Goal: Task Accomplishment & Management: Manage account settings

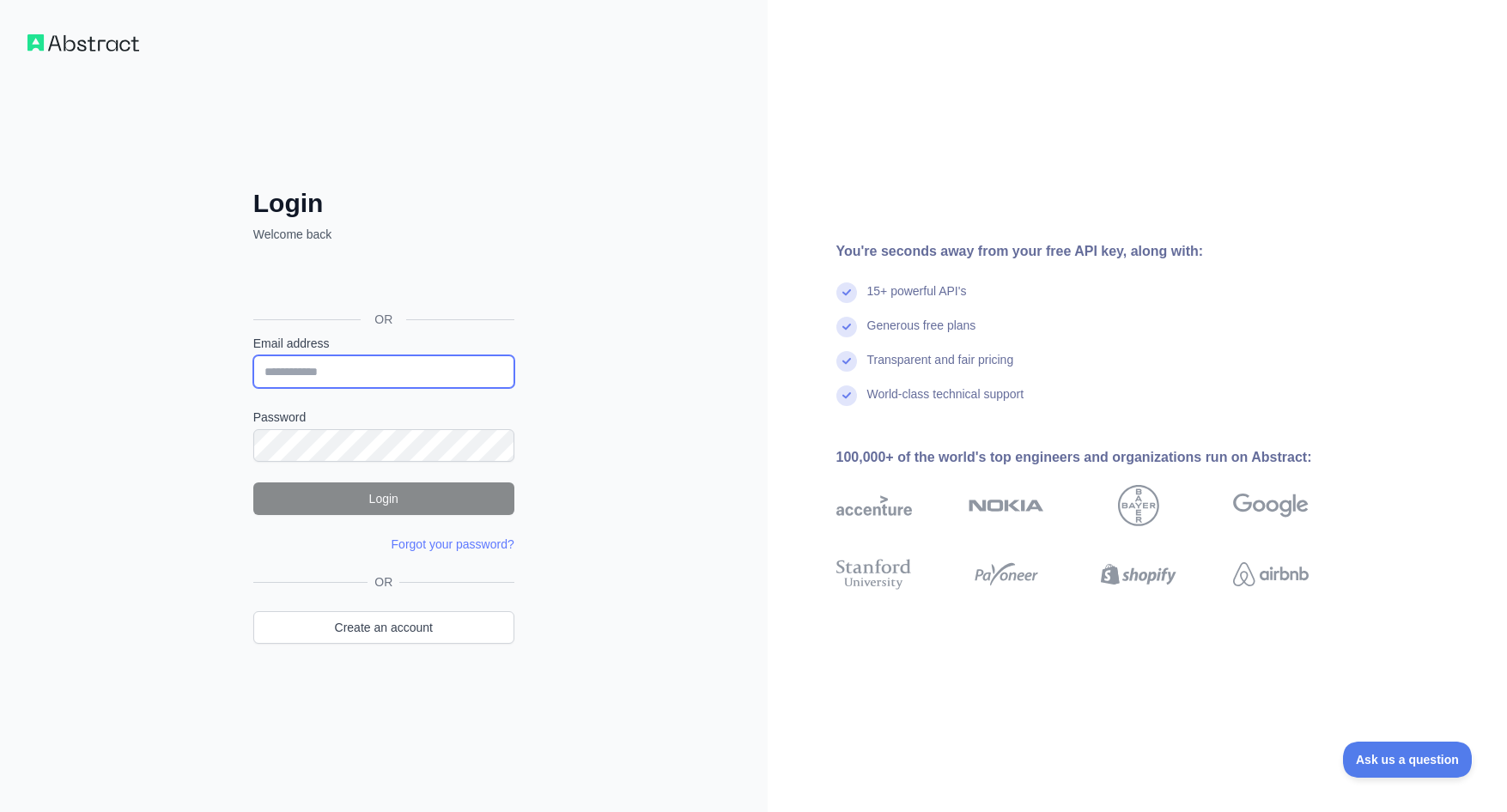
type input "**********"
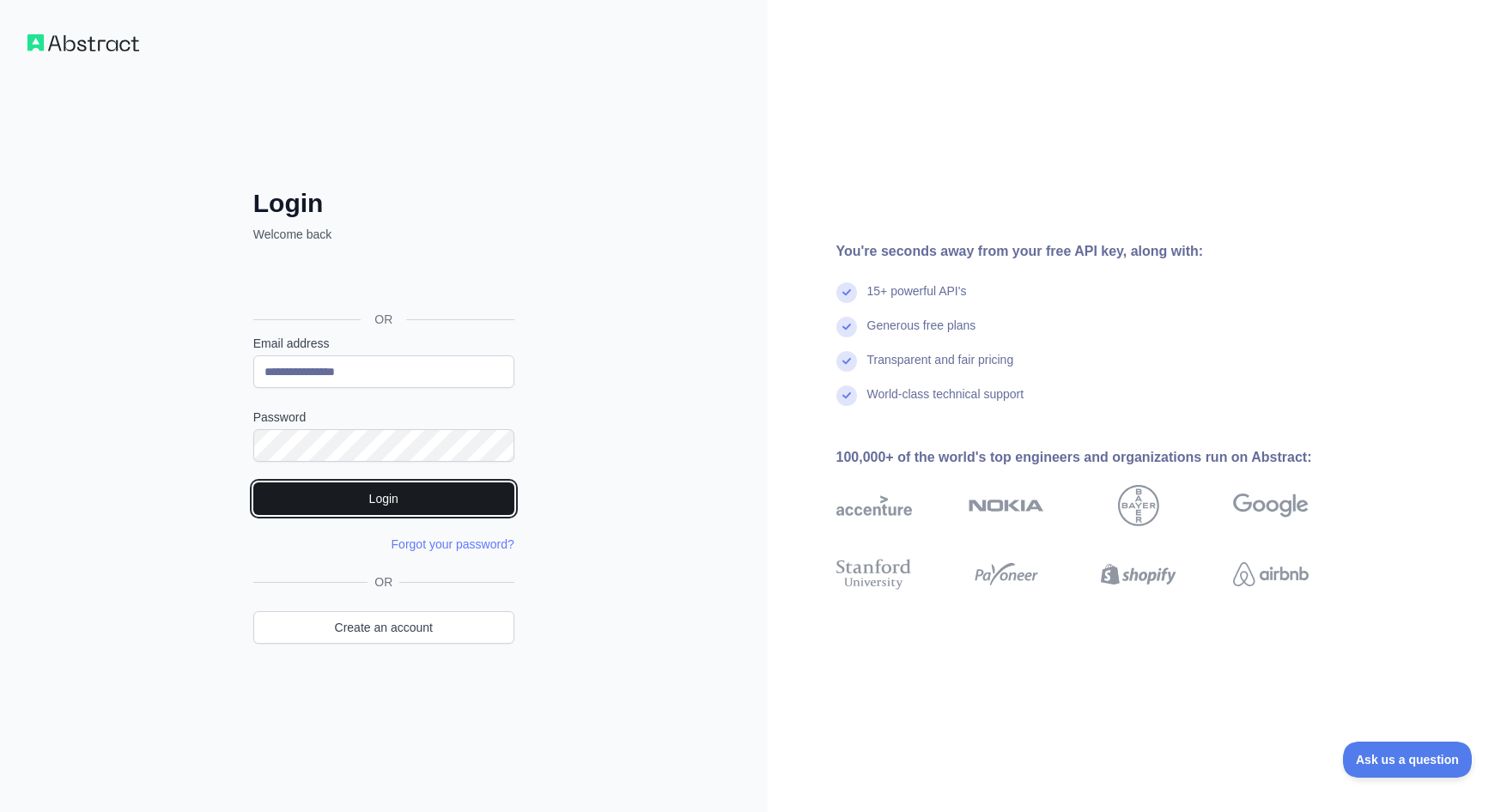
click at [379, 488] on button "Login" at bounding box center [384, 499] width 261 height 32
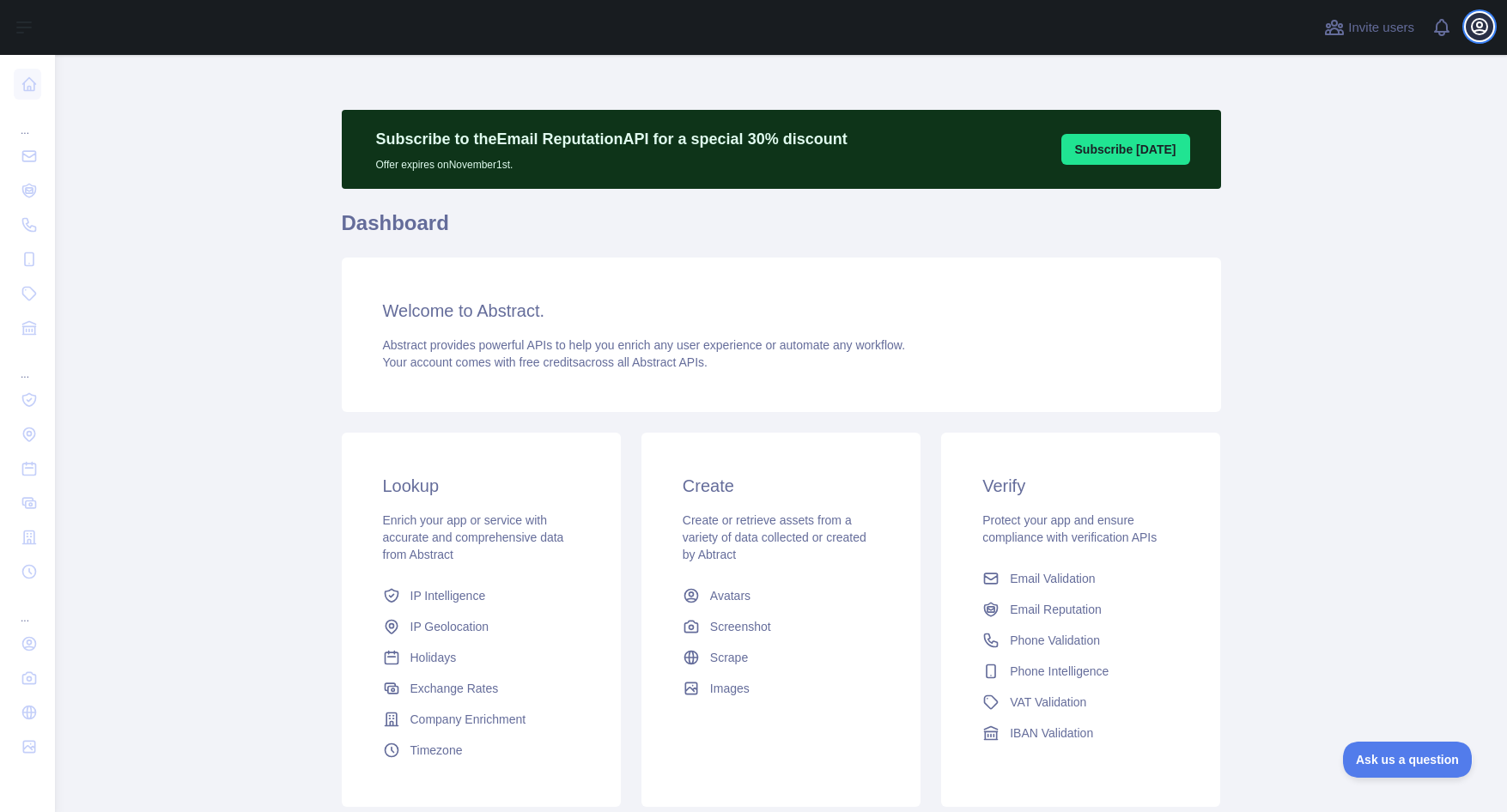
click at [1478, 32] on icon "button" at bounding box center [1479, 26] width 20 height 20
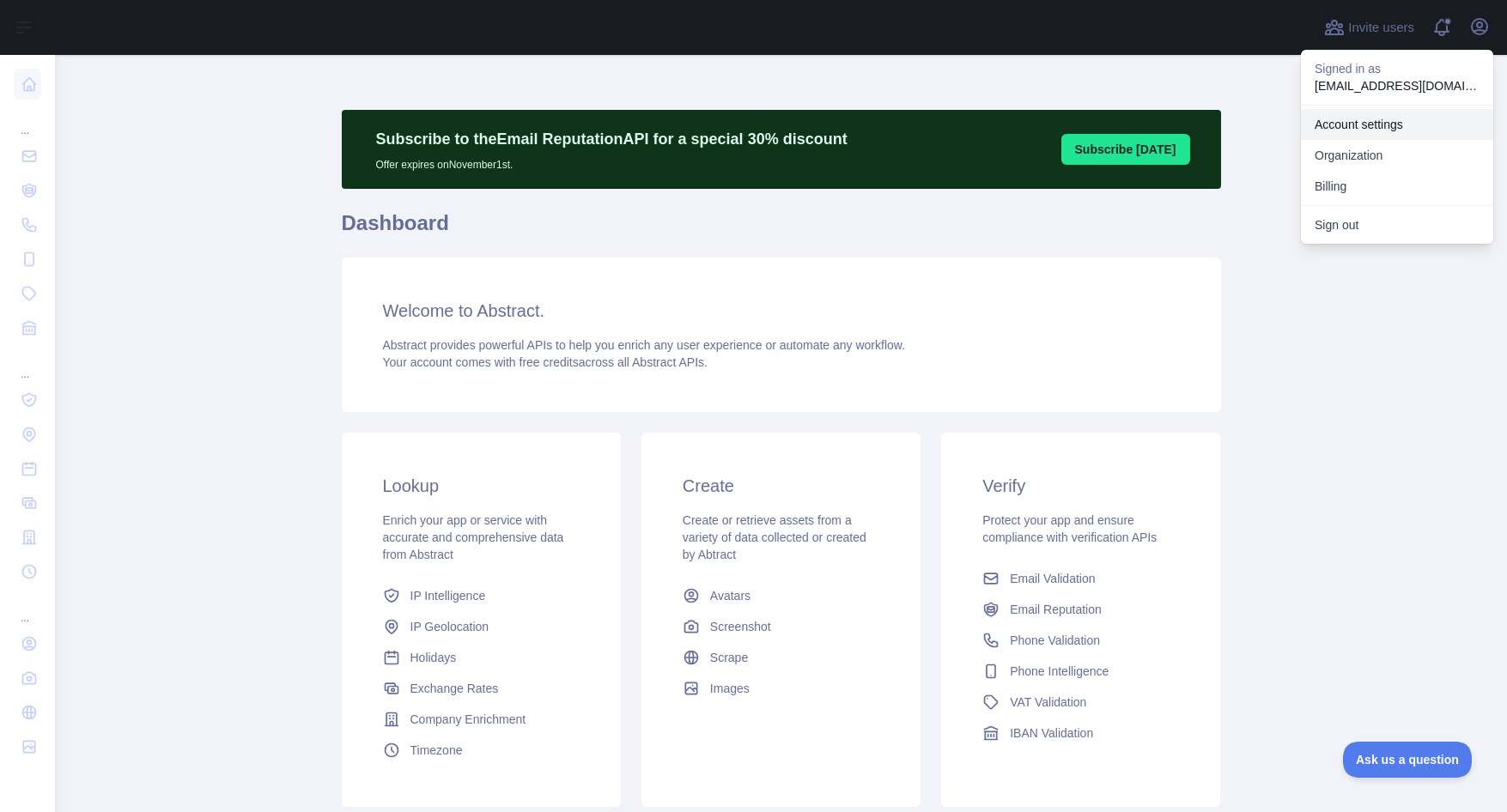
click at [1374, 124] on link "Account settings" at bounding box center [1397, 124] width 192 height 31
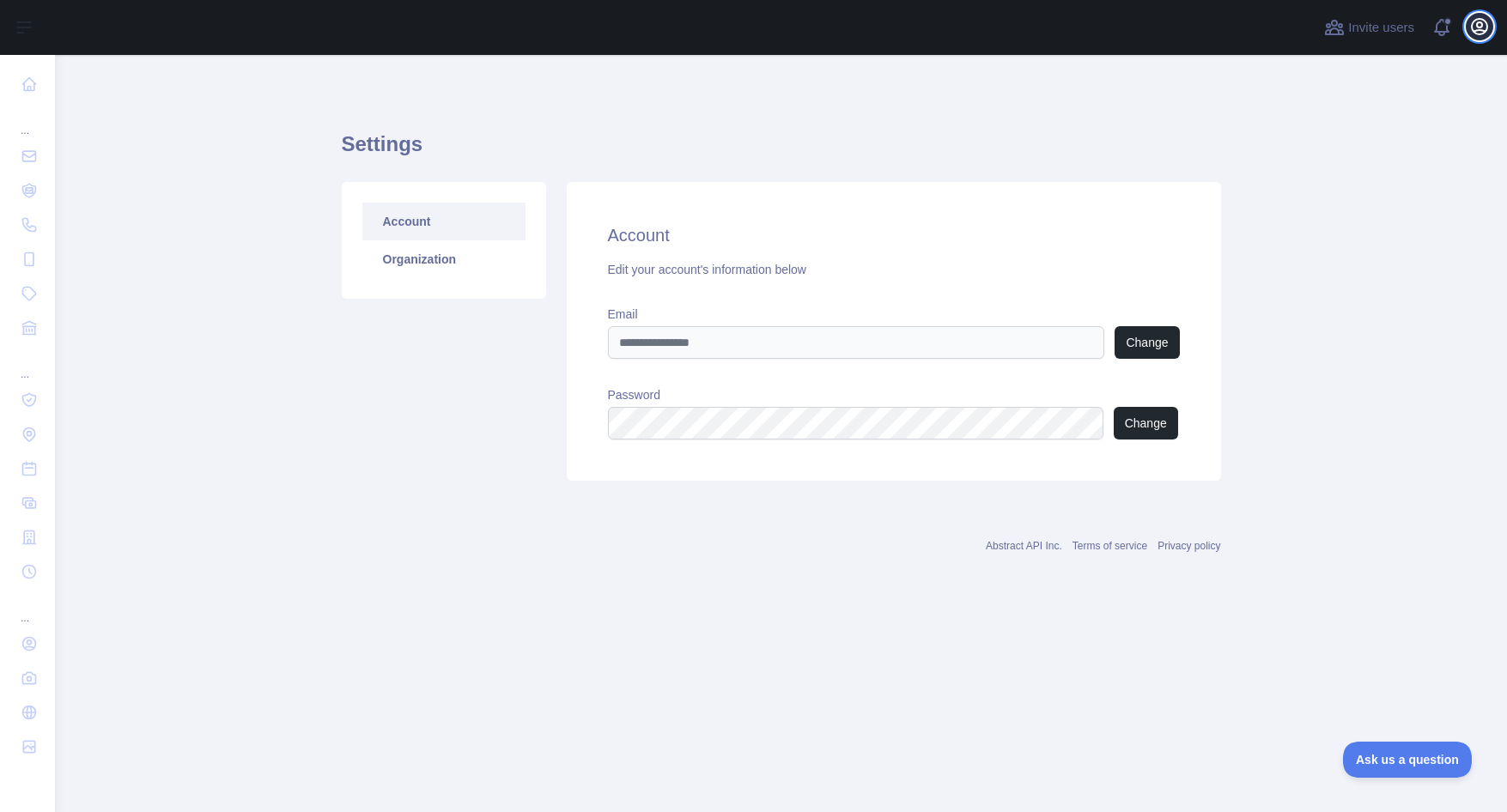
click at [1483, 29] on icon "button" at bounding box center [1479, 26] width 20 height 20
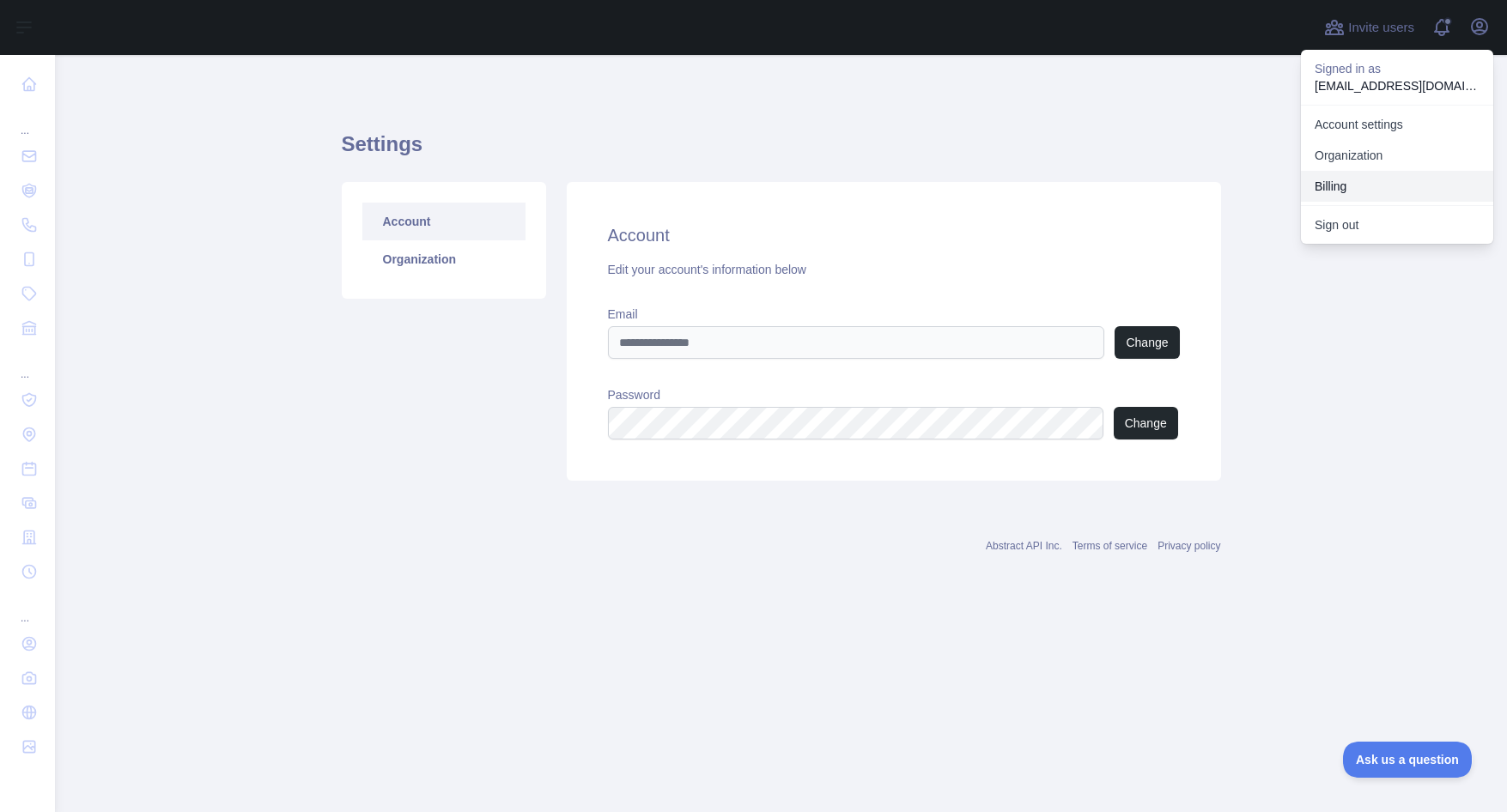
click at [1352, 189] on button "Billing" at bounding box center [1397, 186] width 192 height 31
